Goal: Transaction & Acquisition: Register for event/course

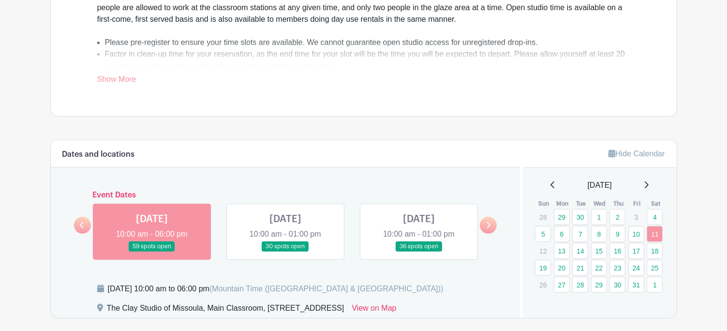
scroll to position [372, 0]
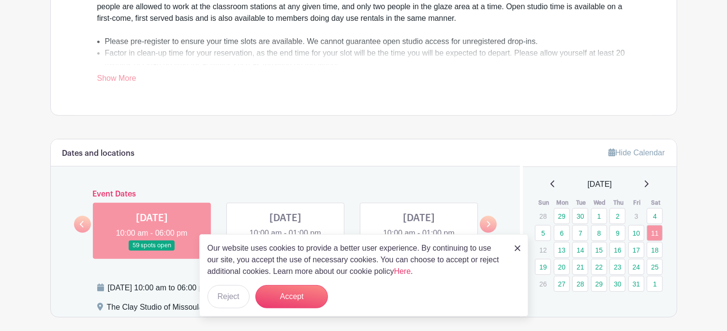
click at [518, 249] on img at bounding box center [518, 248] width 6 height 6
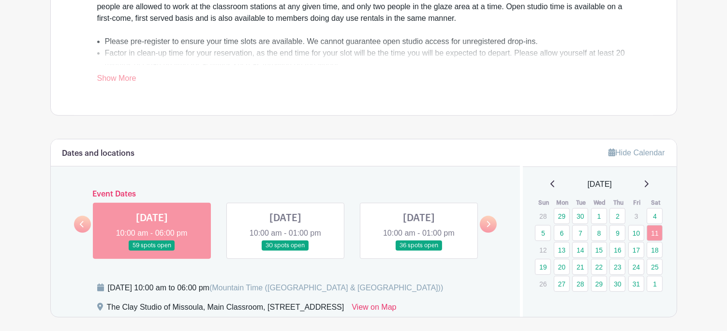
click at [152, 251] on link at bounding box center [152, 251] width 0 height 0
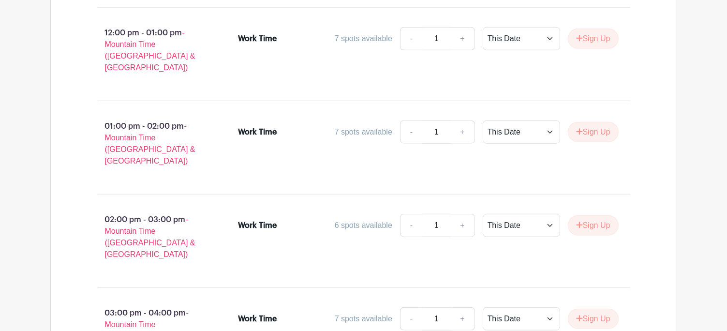
scroll to position [932, 0]
click at [589, 214] on button "Sign Up" at bounding box center [593, 224] width 51 height 20
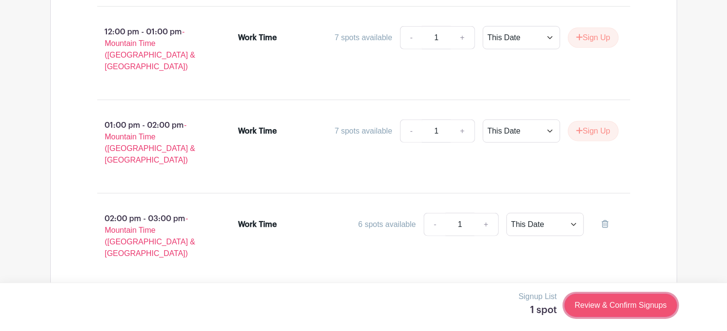
click at [603, 301] on link "Review & Confirm Signups" at bounding box center [620, 305] width 112 height 23
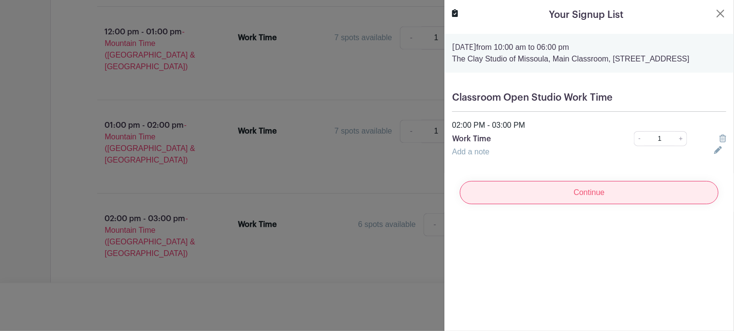
click at [550, 198] on input "Continue" at bounding box center [589, 192] width 259 height 23
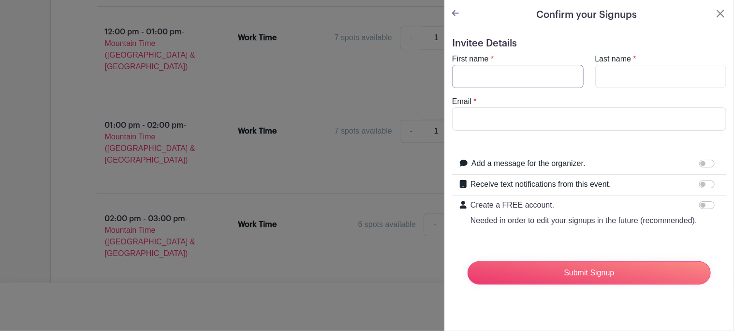
click at [486, 75] on input "First name" at bounding box center [518, 76] width 132 height 23
type input "[PERSON_NAME]"
click at [619, 76] on input "Last name" at bounding box center [661, 76] width 132 height 23
type input "Maron"
click at [599, 116] on input "Email" at bounding box center [589, 118] width 274 height 23
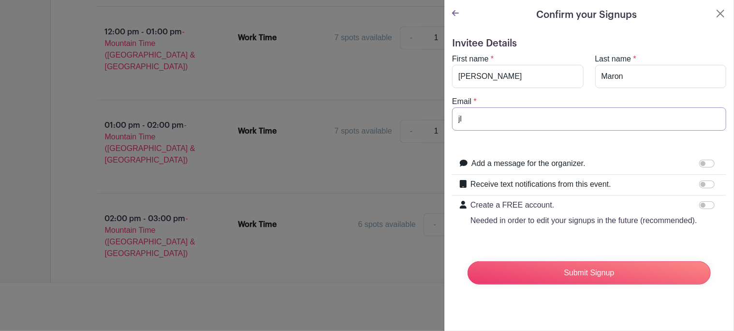
type input "[EMAIL_ADDRESS][DOMAIN_NAME]"
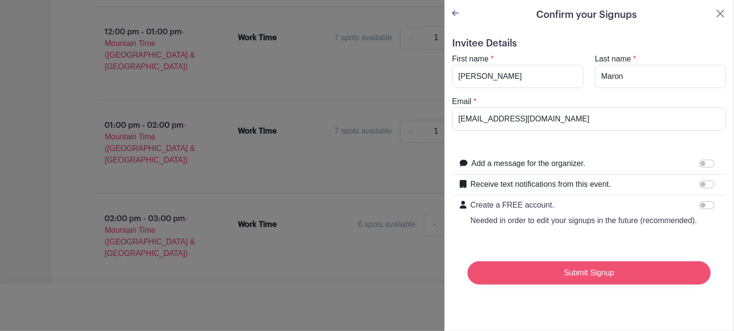
click at [552, 276] on input "Submit Signup" at bounding box center [589, 272] width 243 height 23
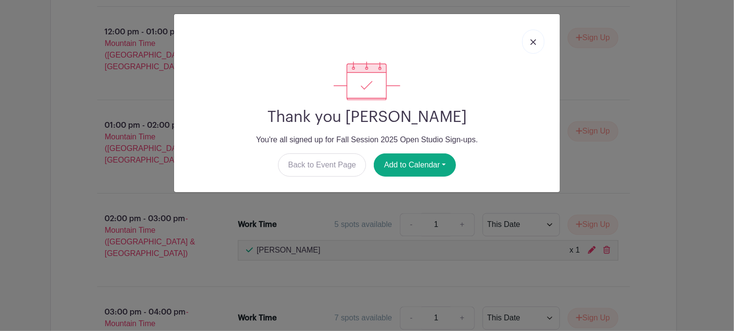
click at [537, 40] on link at bounding box center [533, 42] width 22 height 24
